Goal: Check status

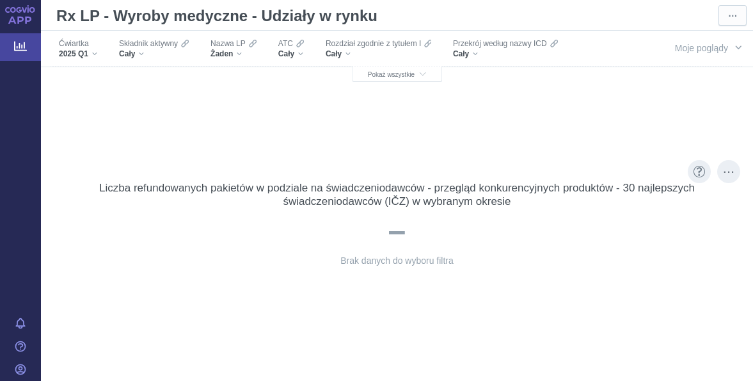
scroll to position [64, 0]
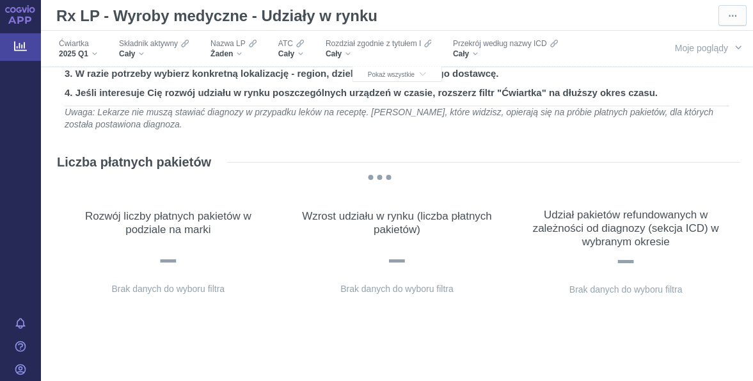
click at [27, 21] on font "APP" at bounding box center [20, 20] width 24 height 12
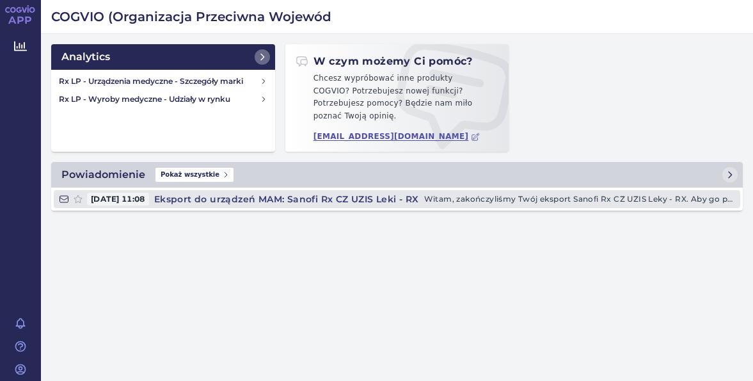
click at [618, 193] on p "Witam, zakończyliśmy Twój eksport Sanofi Rx CZ UZIS Leky - RX. Aby go pobrać, k…" at bounding box center [579, 199] width 311 height 13
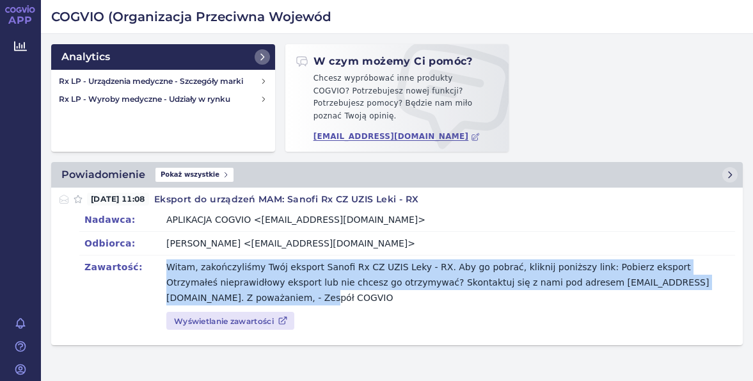
drag, startPoint x: 165, startPoint y: 251, endPoint x: 329, endPoint y: 280, distance: 166.3
click at [329, 280] on div "Zawartość: Witam, zakończyliśmy Twój eksport Sanofi Rx CZ UZIS Leky - RX. Aby g…" at bounding box center [407, 282] width 656 height 54
drag, startPoint x: 329, startPoint y: 280, endPoint x: 347, endPoint y: 296, distance: 23.6
click at [347, 296] on div "Zawartość: Witam, zakończyliśmy Twój eksport Sanofi Rx CZ UZIS Leky - RX. Aby g…" at bounding box center [407, 282] width 656 height 54
